Goal: Task Accomplishment & Management: Manage account settings

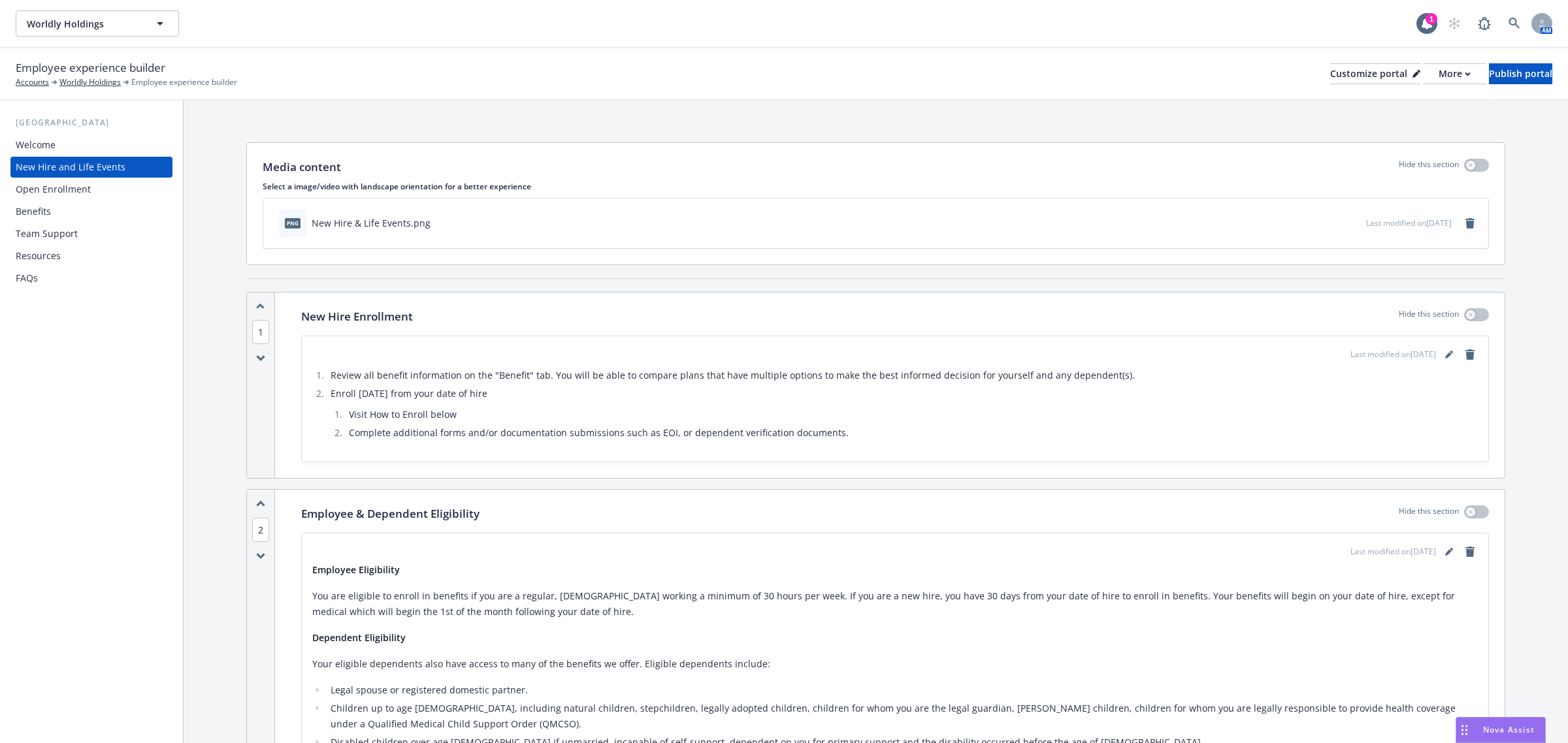
scroll to position [2846, 0]
